Goal: Transaction & Acquisition: Purchase product/service

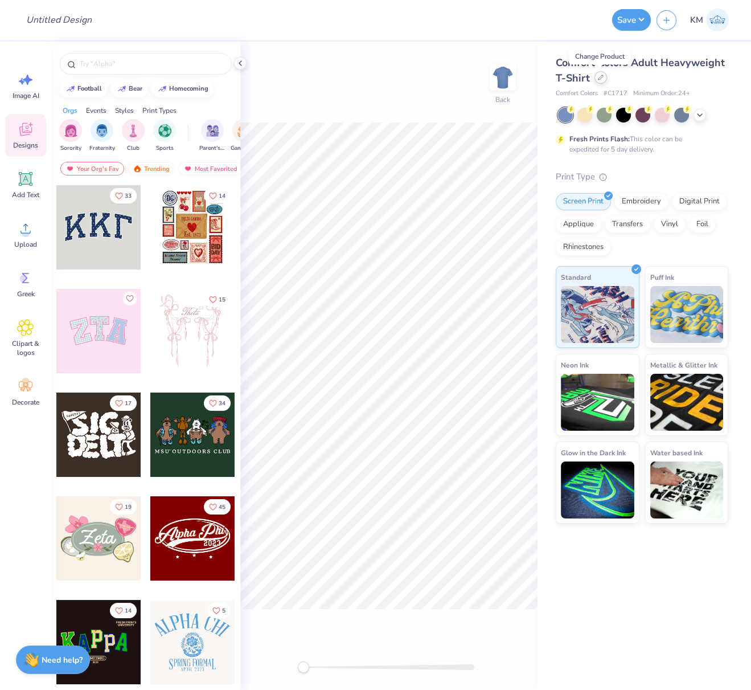
click at [602, 76] on icon at bounding box center [601, 78] width 6 height 6
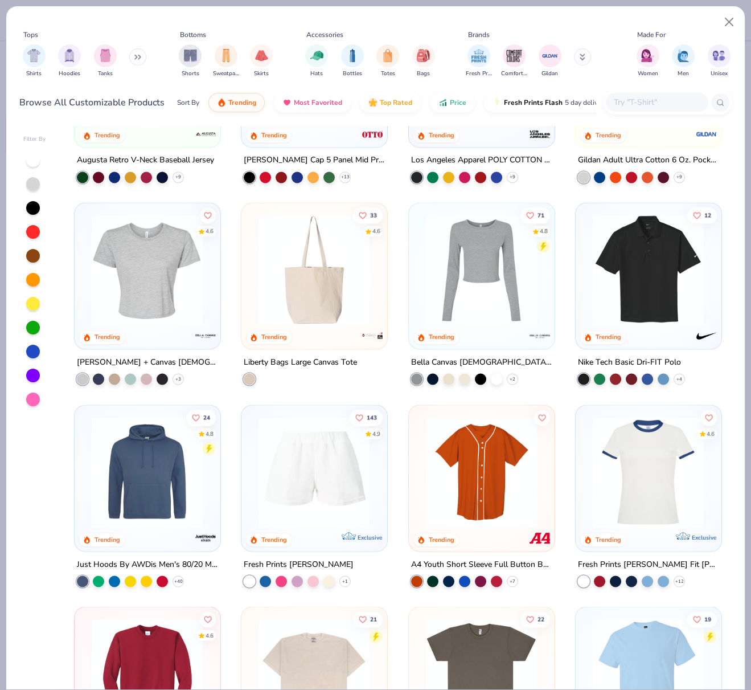
scroll to position [3162, 0]
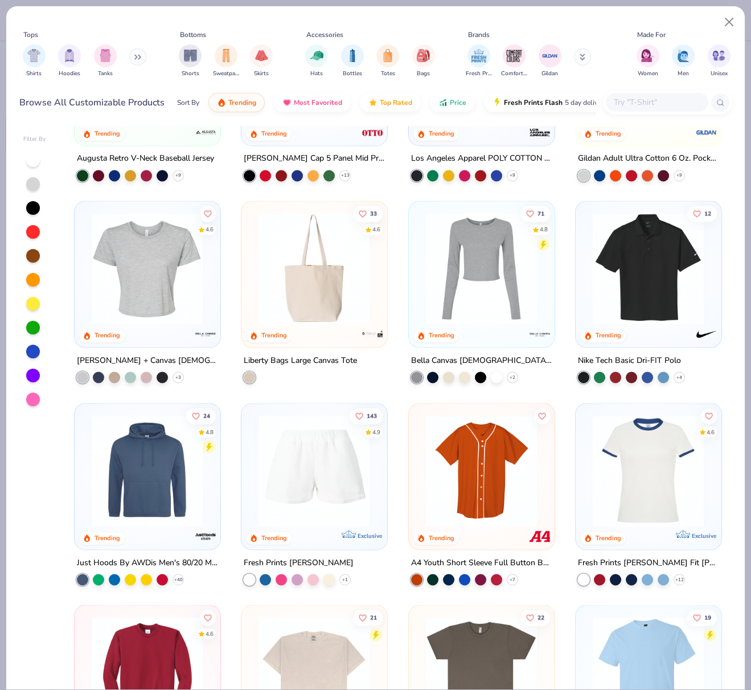
click at [164, 282] on img at bounding box center [147, 268] width 122 height 112
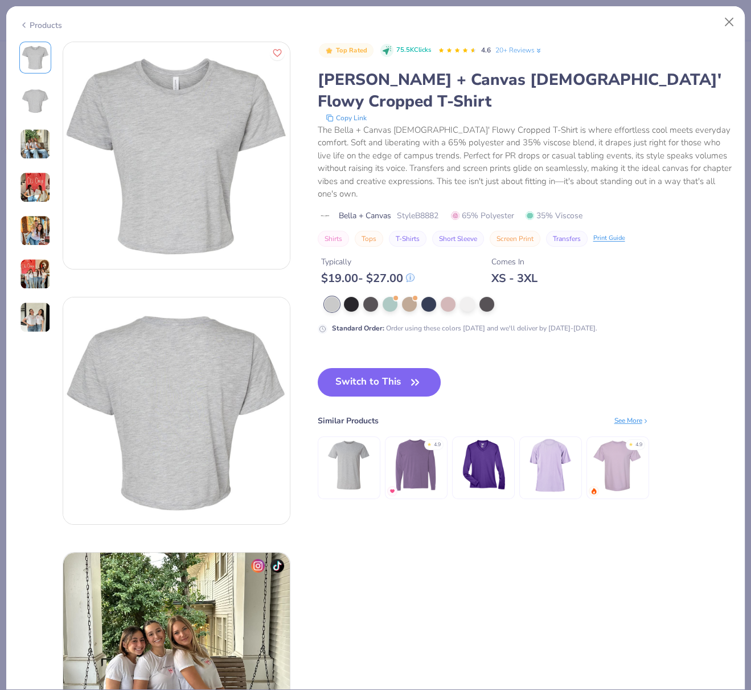
click at [41, 22] on div "Products" at bounding box center [40, 25] width 43 height 12
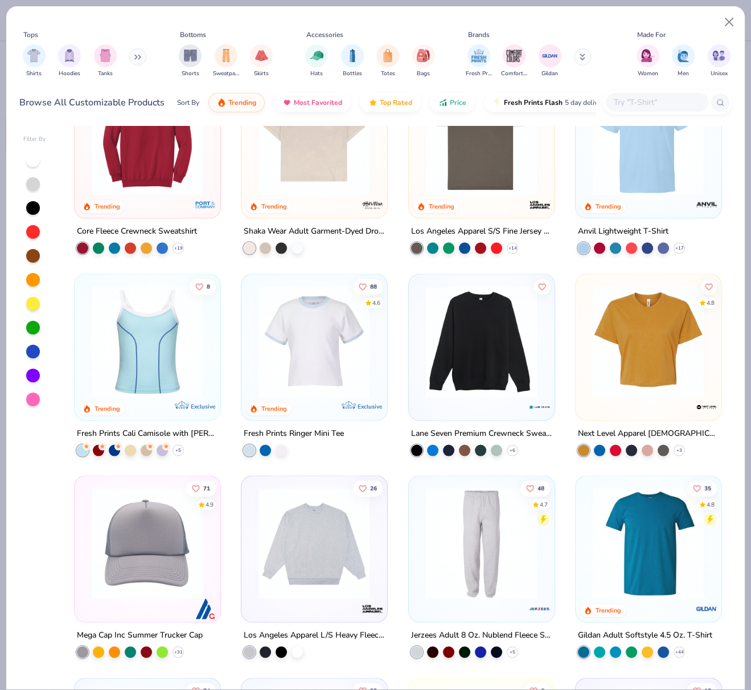
scroll to position [3698, 0]
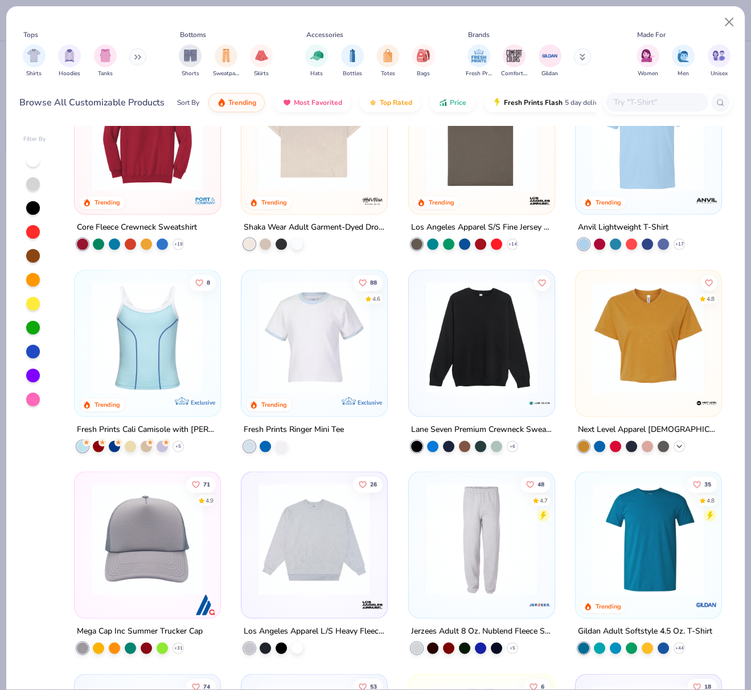
click at [677, 445] on polyline at bounding box center [679, 446] width 5 height 2
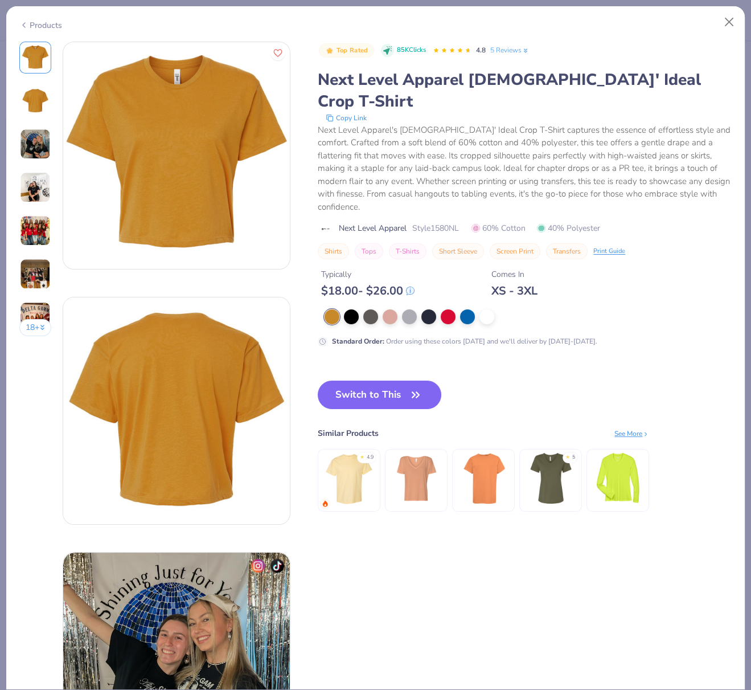
drag, startPoint x: 24, startPoint y: 22, endPoint x: 54, endPoint y: 39, distance: 34.2
click at [23, 22] on icon at bounding box center [23, 25] width 9 height 14
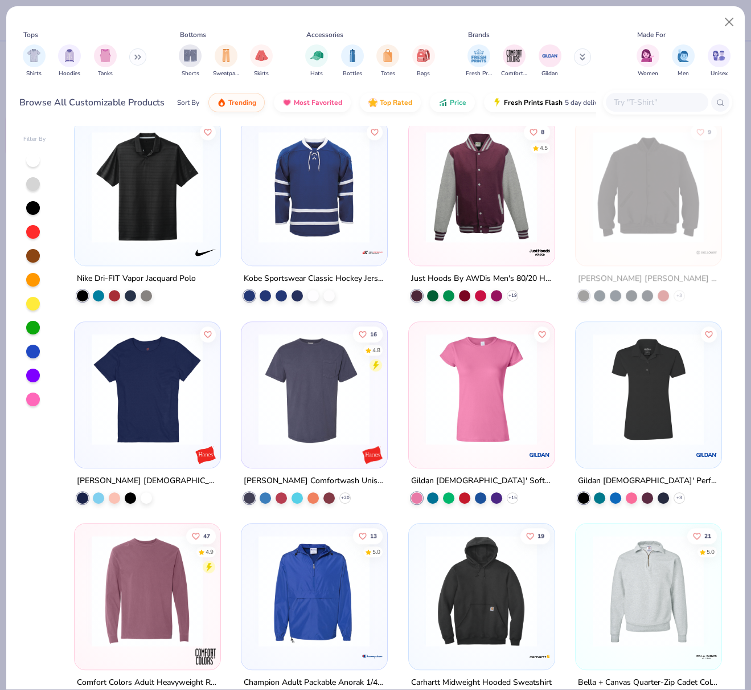
scroll to position [8118, 0]
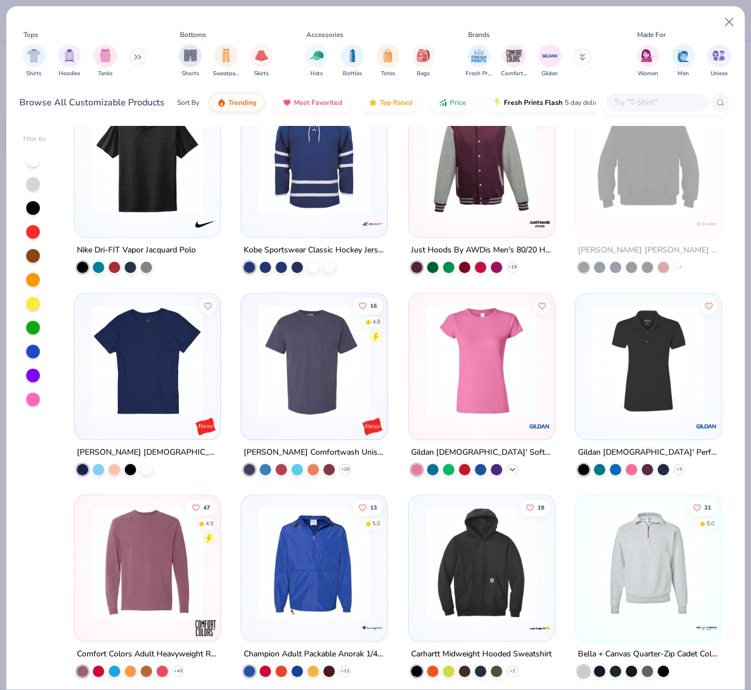
click at [508, 469] on icon at bounding box center [512, 468] width 9 height 9
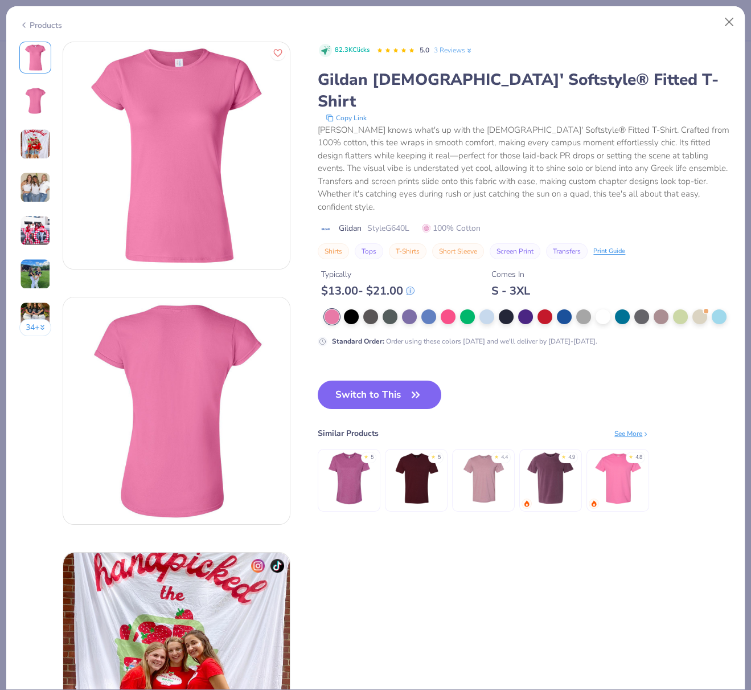
click at [28, 23] on div "Products" at bounding box center [40, 25] width 43 height 12
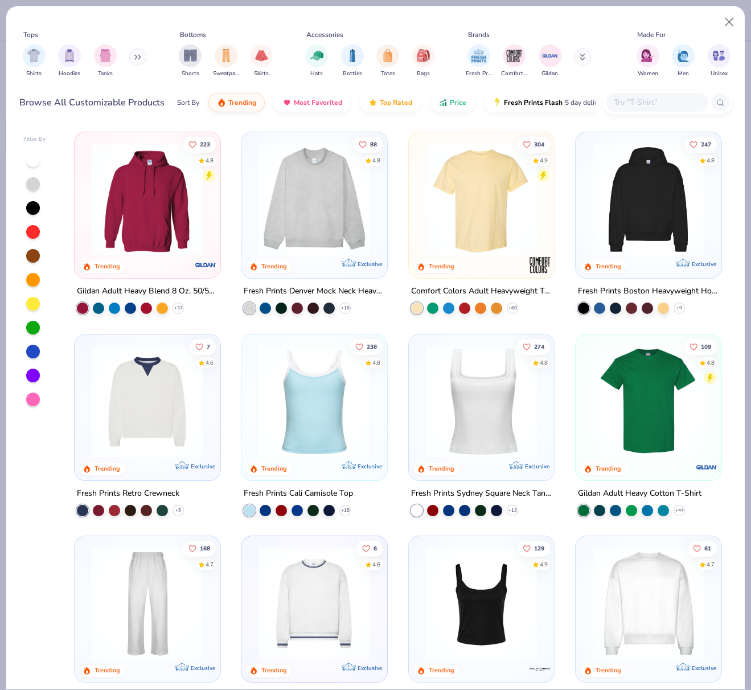
click at [477, 216] on img at bounding box center [481, 200] width 122 height 112
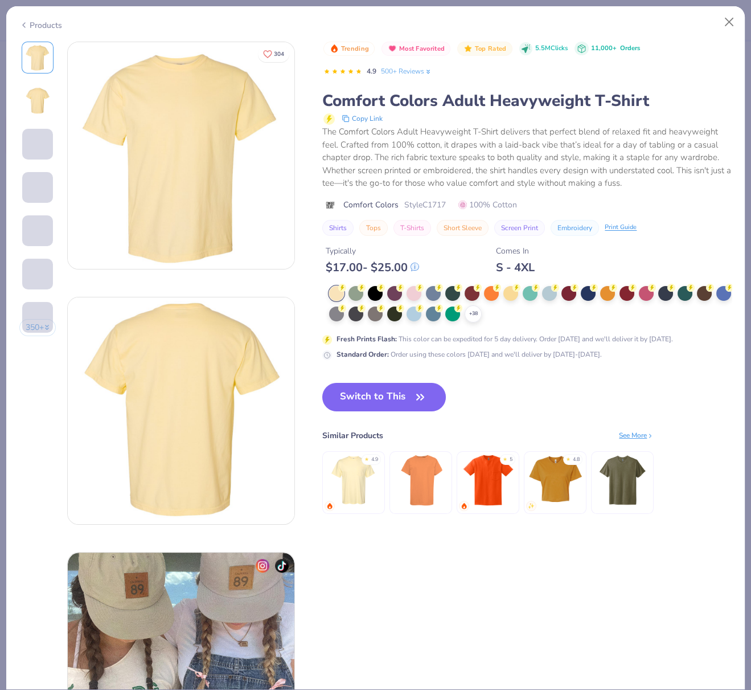
drag, startPoint x: 514, startPoint y: 292, endPoint x: 510, endPoint y: 300, distance: 8.7
click at [514, 292] on div at bounding box center [511, 293] width 15 height 15
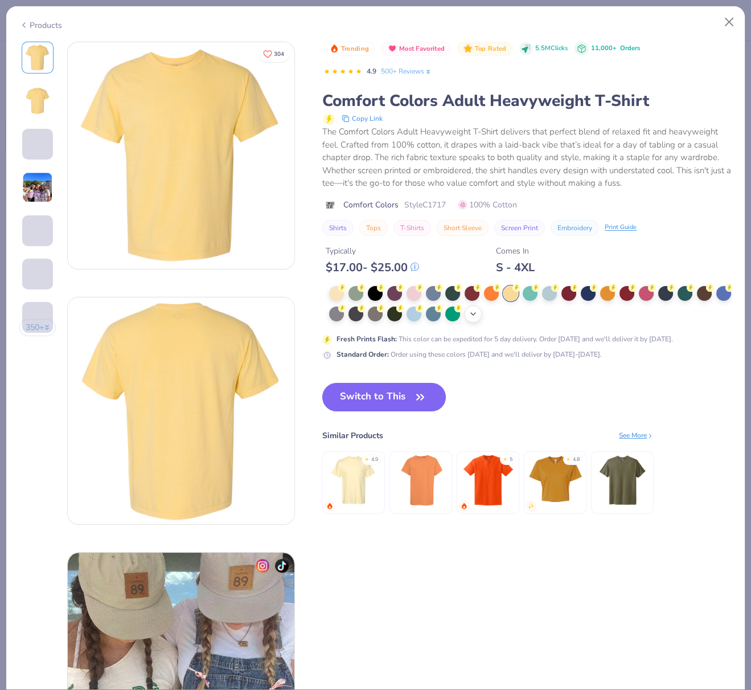
click at [478, 312] on icon at bounding box center [473, 313] width 9 height 9
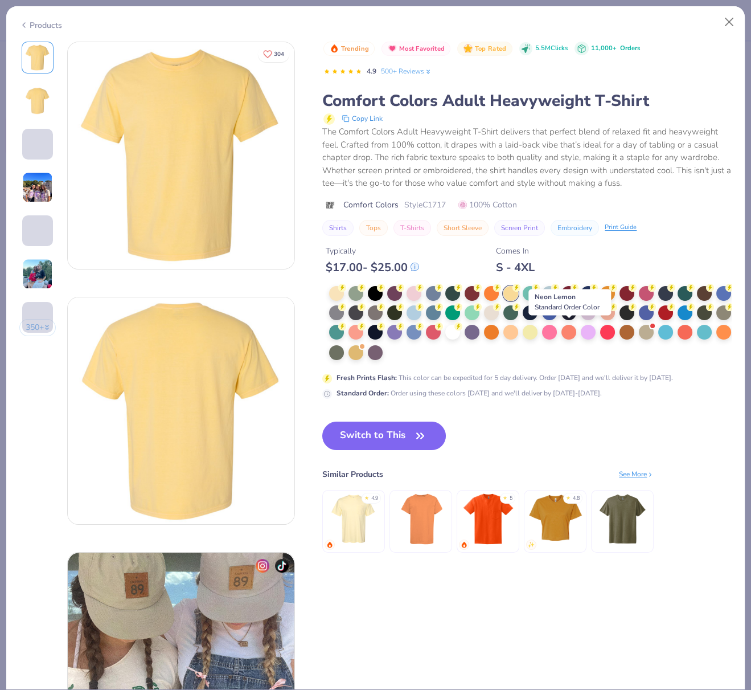
drag, startPoint x: 571, startPoint y: 332, endPoint x: 549, endPoint y: 364, distance: 39.7
click at [538, 332] on div at bounding box center [530, 332] width 15 height 15
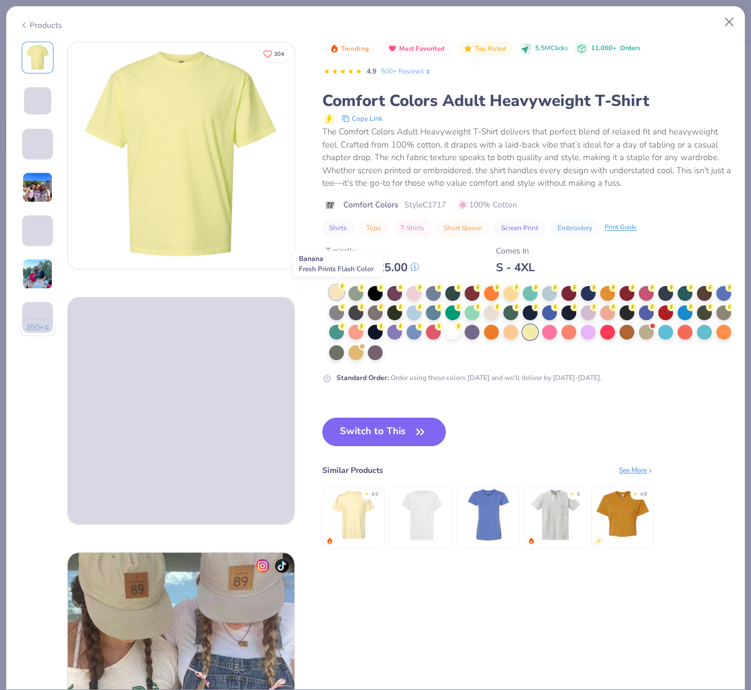
click at [336, 287] on div at bounding box center [336, 292] width 15 height 15
